Goal: Use online tool/utility: Utilize a website feature to perform a specific function

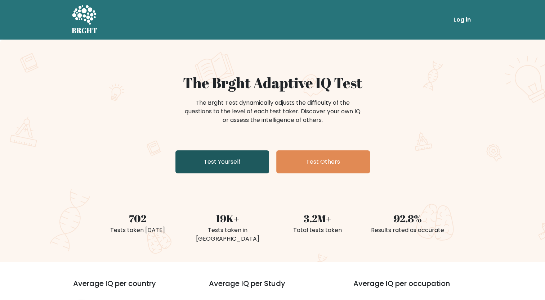
click at [205, 164] on link "Test Yourself" at bounding box center [222, 162] width 94 height 23
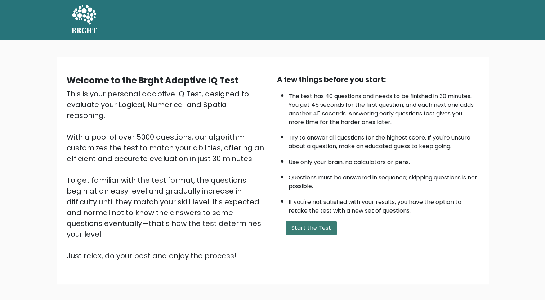
click at [300, 226] on button "Start the Test" at bounding box center [311, 228] width 51 height 14
